Goal: Obtain resource: Download file/media

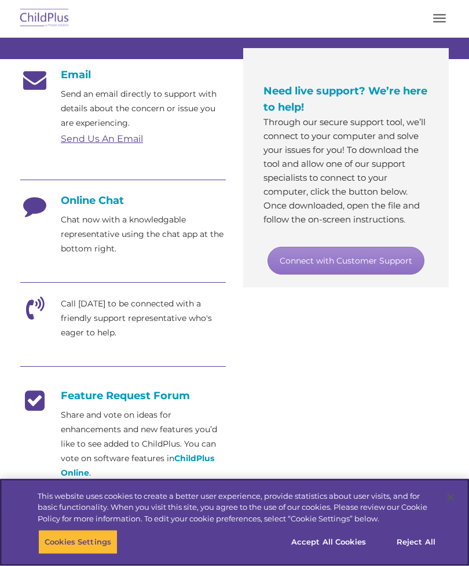
scroll to position [262, 0]
click at [110, 554] on button "Cookies Settings" at bounding box center [77, 542] width 79 height 24
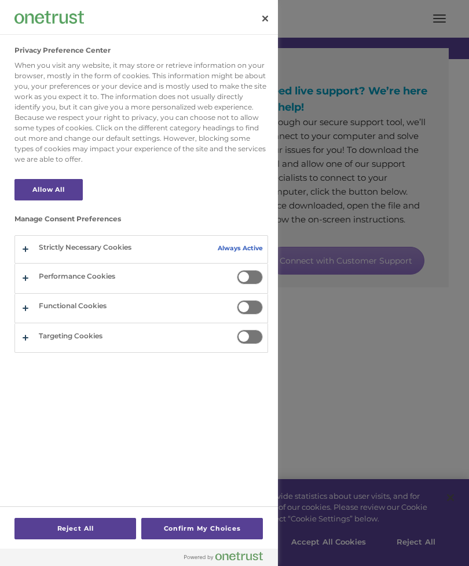
click at [370, 460] on div at bounding box center [234, 283] width 469 height 566
click at [363, 413] on div at bounding box center [234, 283] width 469 height 566
click at [370, 445] on div at bounding box center [234, 283] width 469 height 566
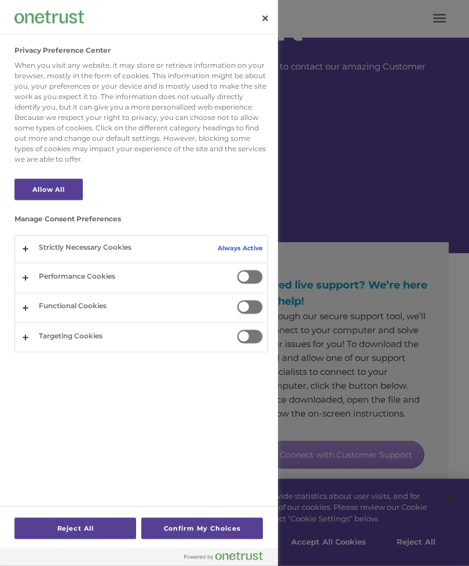
scroll to position [80, 0]
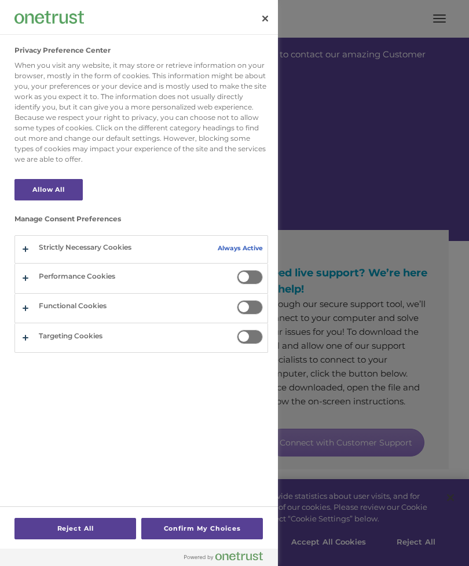
click at [356, 544] on div at bounding box center [234, 283] width 469 height 566
click at [423, 565] on div at bounding box center [234, 283] width 469 height 566
click at [422, 565] on div at bounding box center [234, 283] width 469 height 566
click at [85, 539] on button "Reject All" at bounding box center [75, 528] width 122 height 21
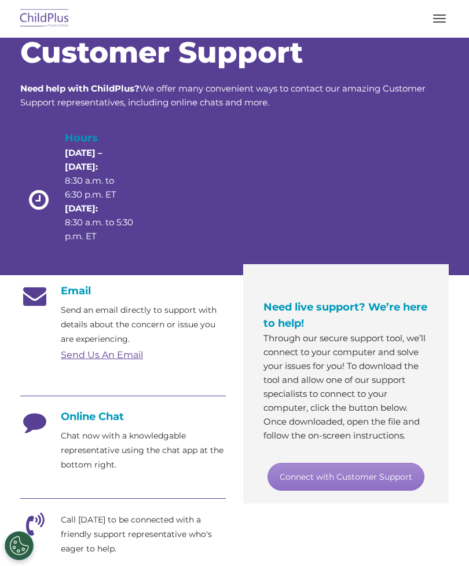
scroll to position [0, 0]
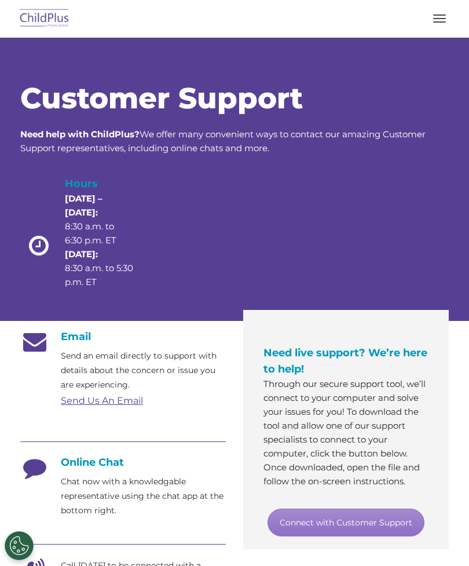
click at [450, 14] on button "button" at bounding box center [439, 18] width 24 height 19
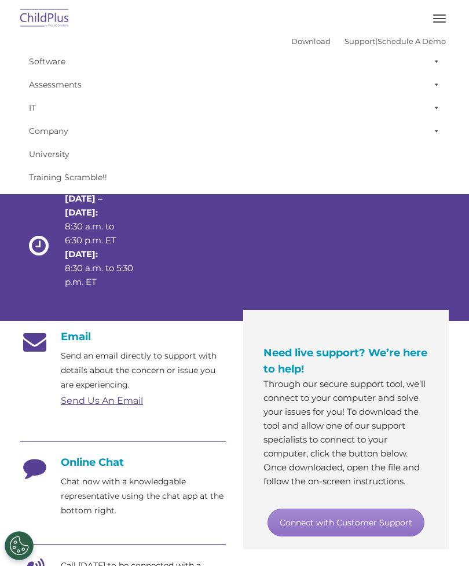
click at [361, 218] on div at bounding box center [356, 242] width 86 height 134
click at [359, 223] on div at bounding box center [356, 242] width 86 height 134
click at [294, 45] on link "Download" at bounding box center [310, 40] width 39 height 9
